Goal: Participate in discussion: Engage in conversation with other users on a specific topic

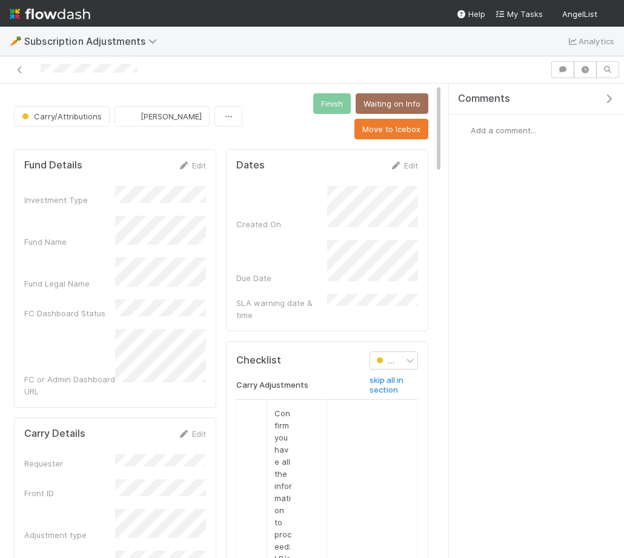
click at [607, 105] on div "Comments" at bounding box center [536, 99] width 175 height 31
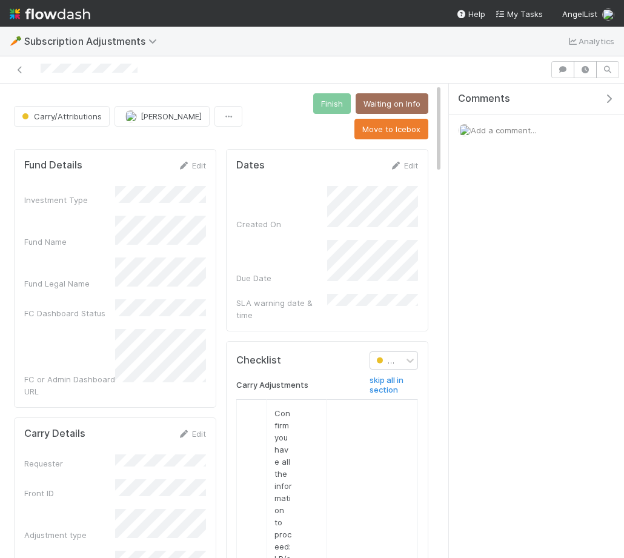
click at [514, 133] on span "Add a comment..." at bounding box center [503, 130] width 65 height 10
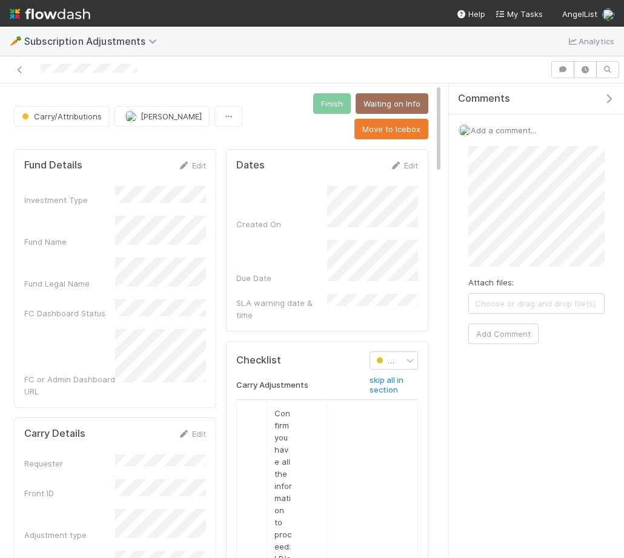
click at [521, 306] on span "Choose or drag and drop file(s)" at bounding box center [536, 303] width 135 height 19
click at [502, 360] on button "Add Comment" at bounding box center [503, 358] width 70 height 21
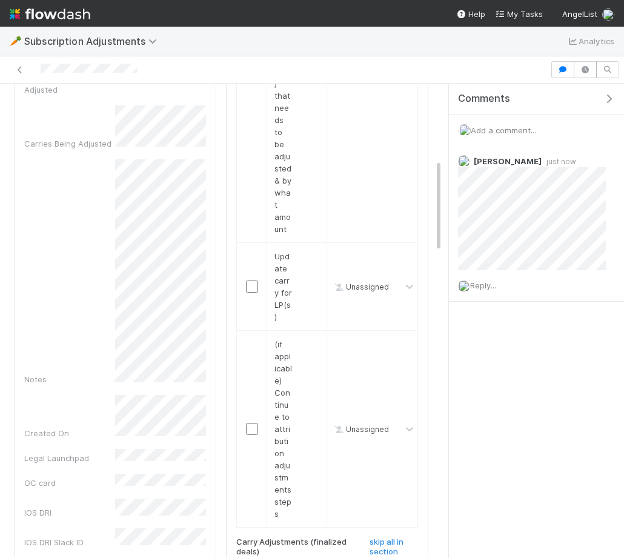
scroll to position [783, 0]
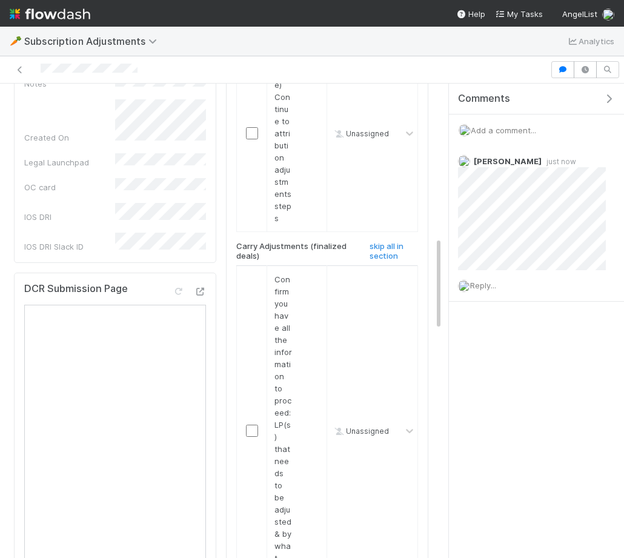
click at [611, 100] on icon "button" at bounding box center [609, 99] width 12 height 10
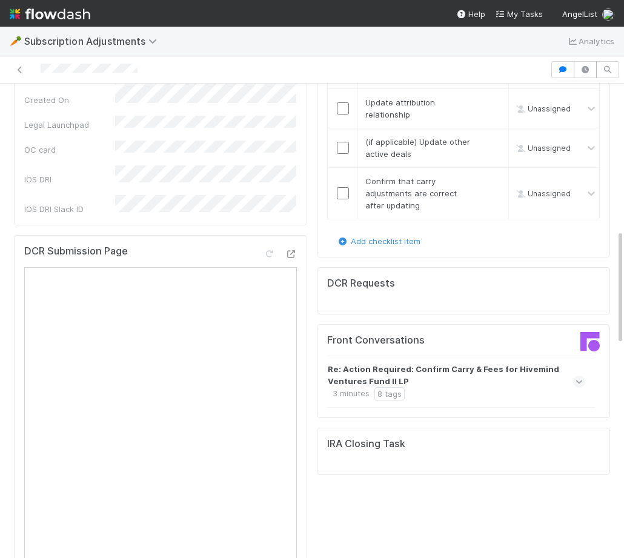
scroll to position [601, 0]
